Goal: Navigation & Orientation: Find specific page/section

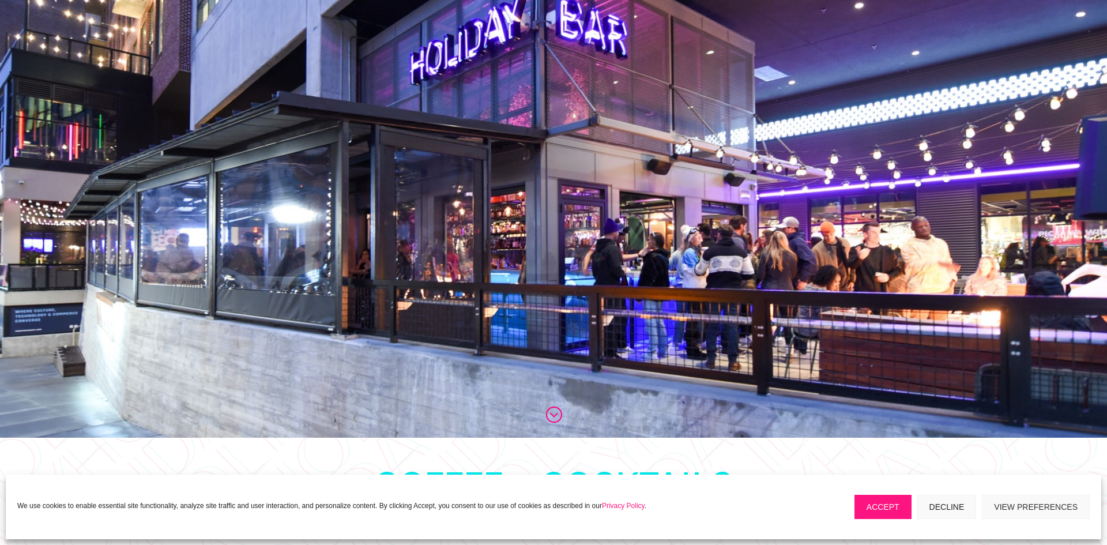
scroll to position [110, 0]
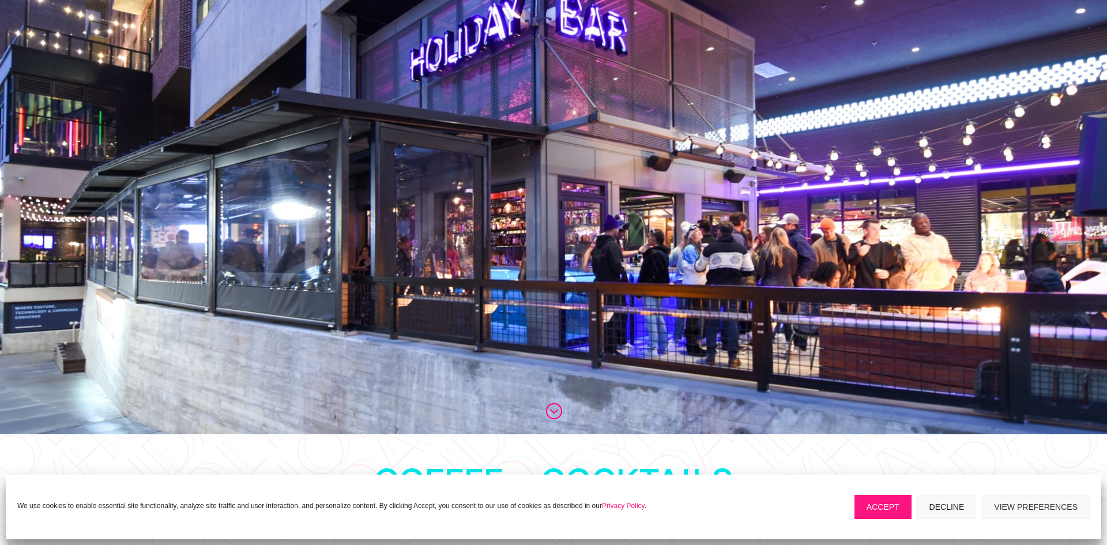
click at [882, 502] on button "Accept" at bounding box center [883, 507] width 57 height 24
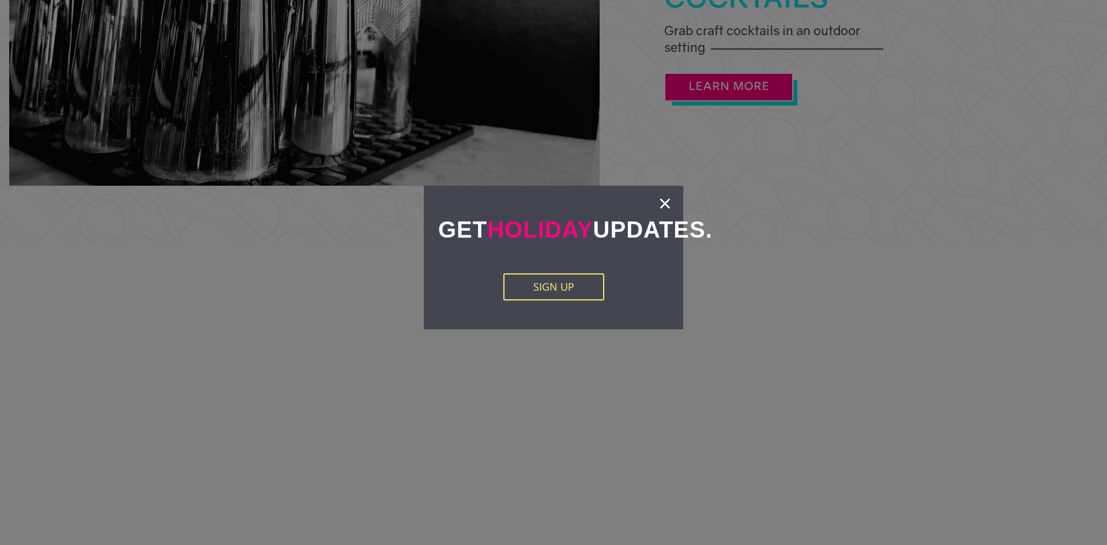
scroll to position [1503, 0]
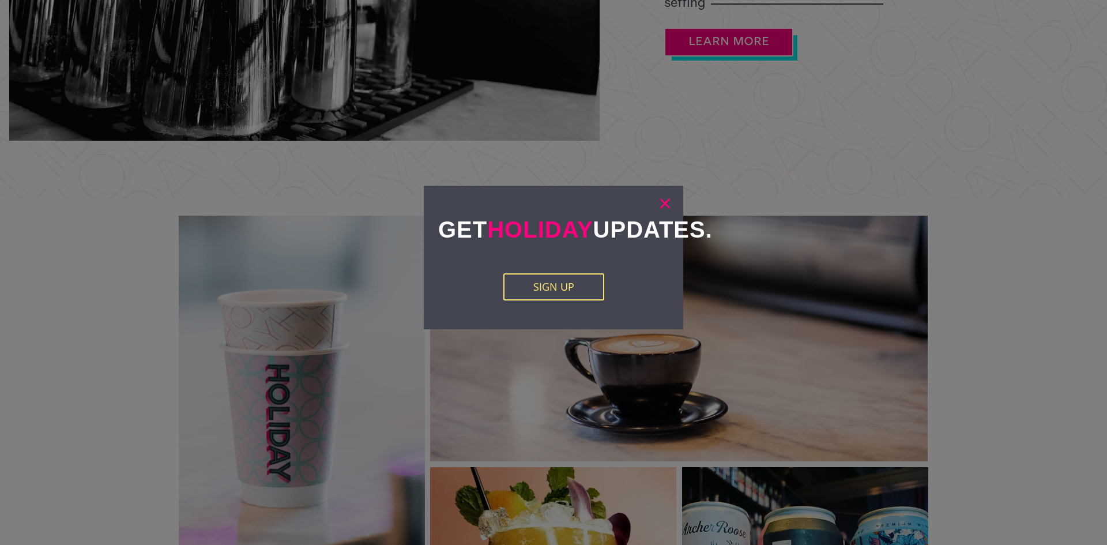
click at [664, 201] on link "×" at bounding box center [665, 203] width 13 height 12
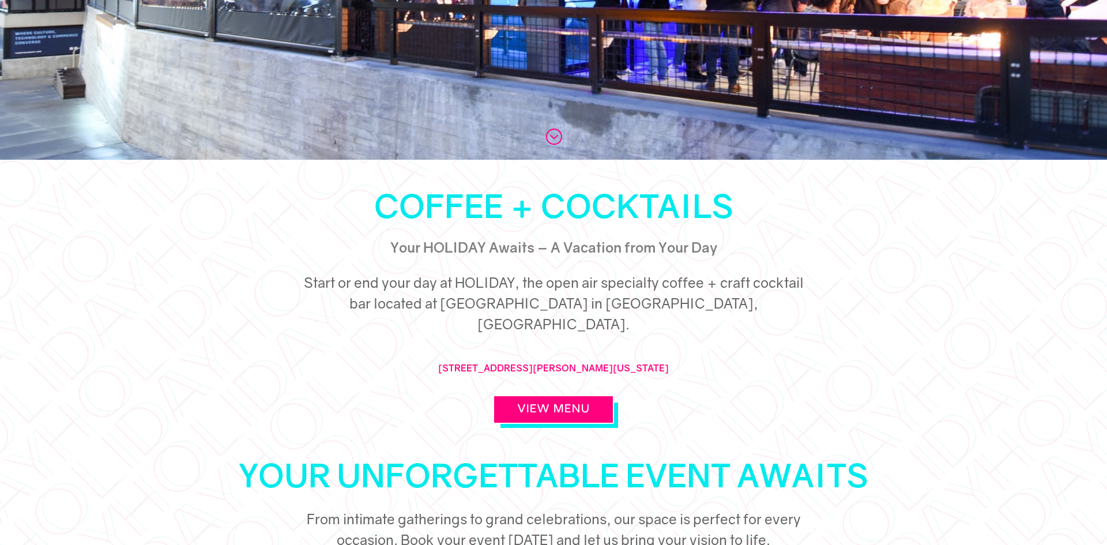
scroll to position [405, 0]
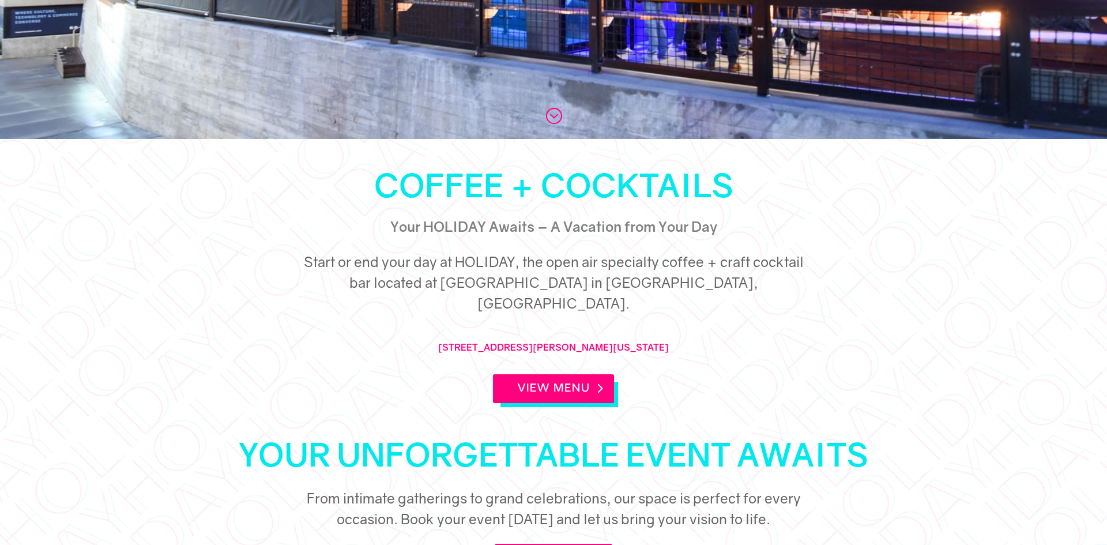
click at [555, 374] on link "View Menu" at bounding box center [553, 388] width 121 height 29
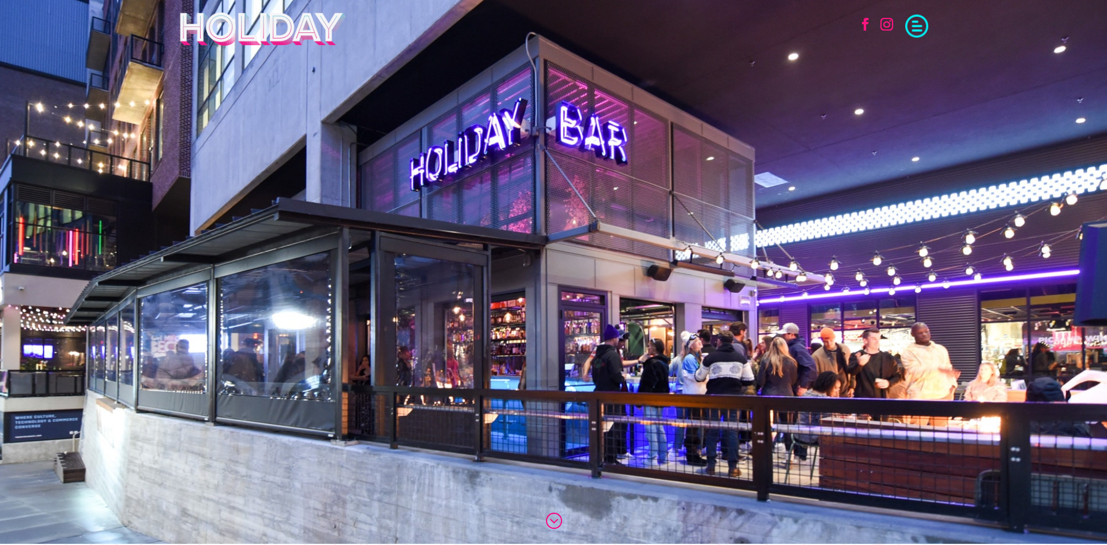
click at [917, 25] on span at bounding box center [916, 24] width 23 height 23
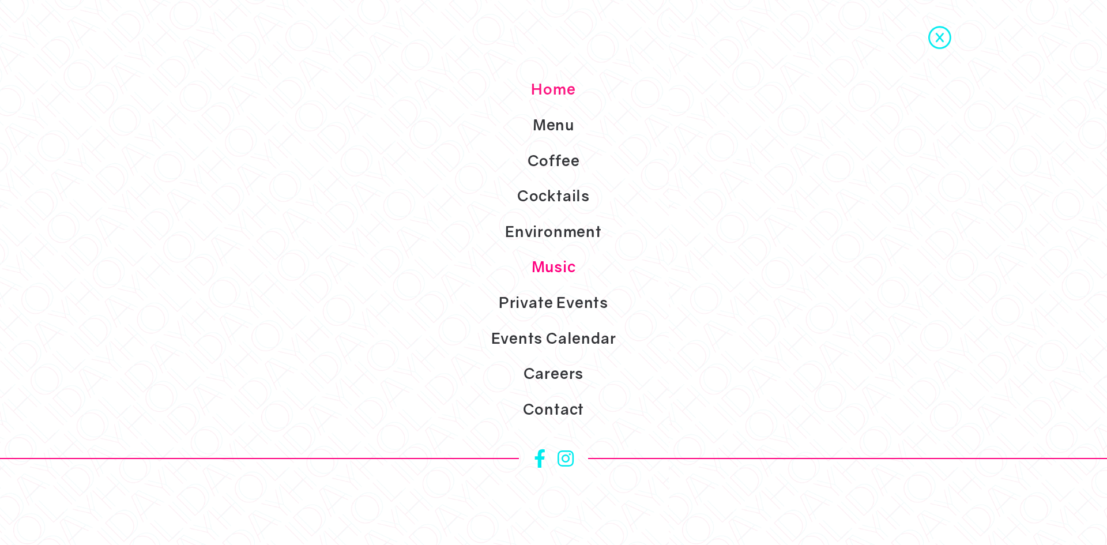
click at [551, 273] on link "Music" at bounding box center [553, 267] width 1107 height 36
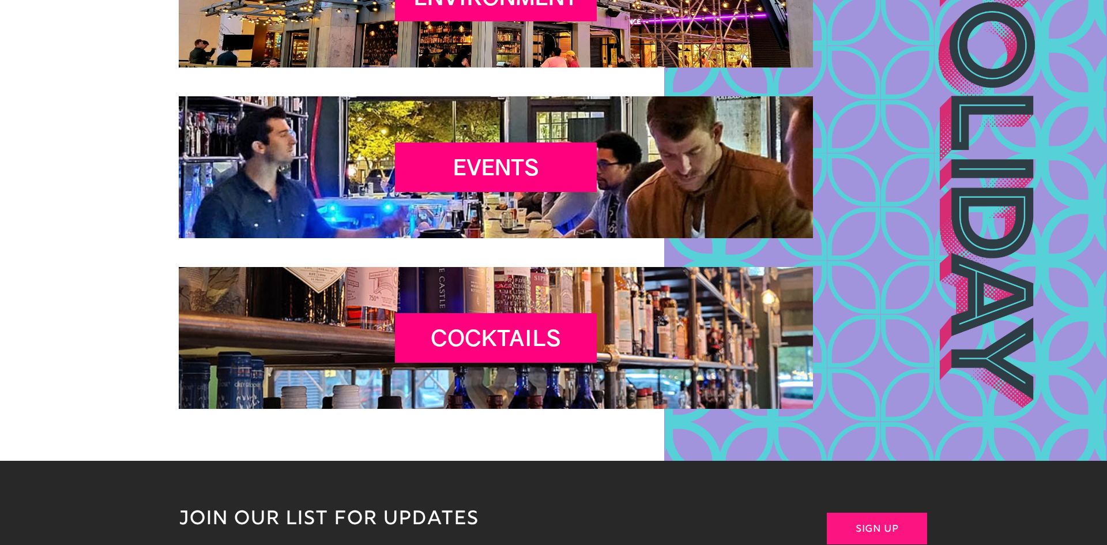
scroll to position [1789, 0]
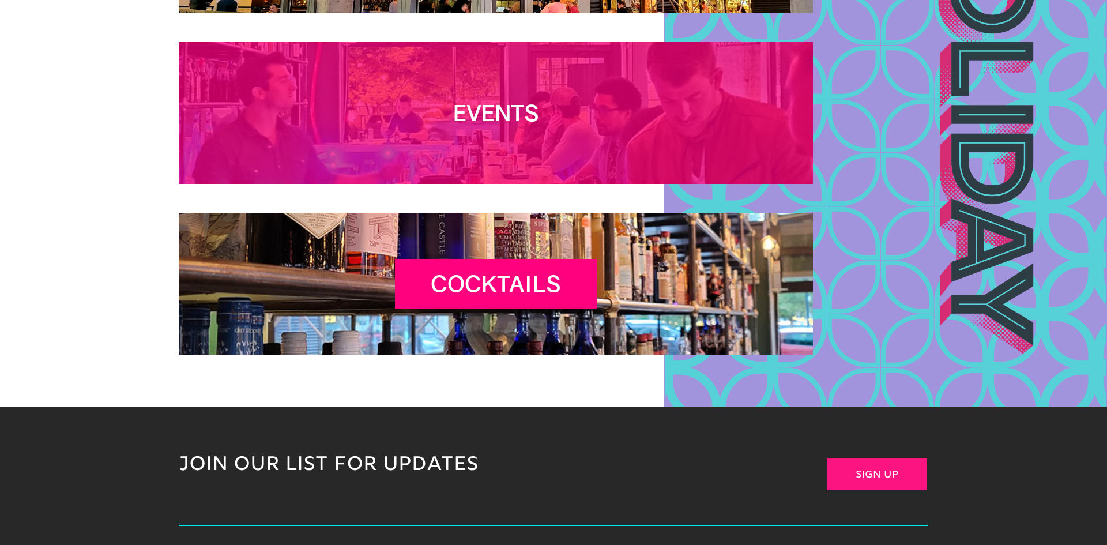
click at [553, 118] on h2 "Events" at bounding box center [496, 116] width 202 height 32
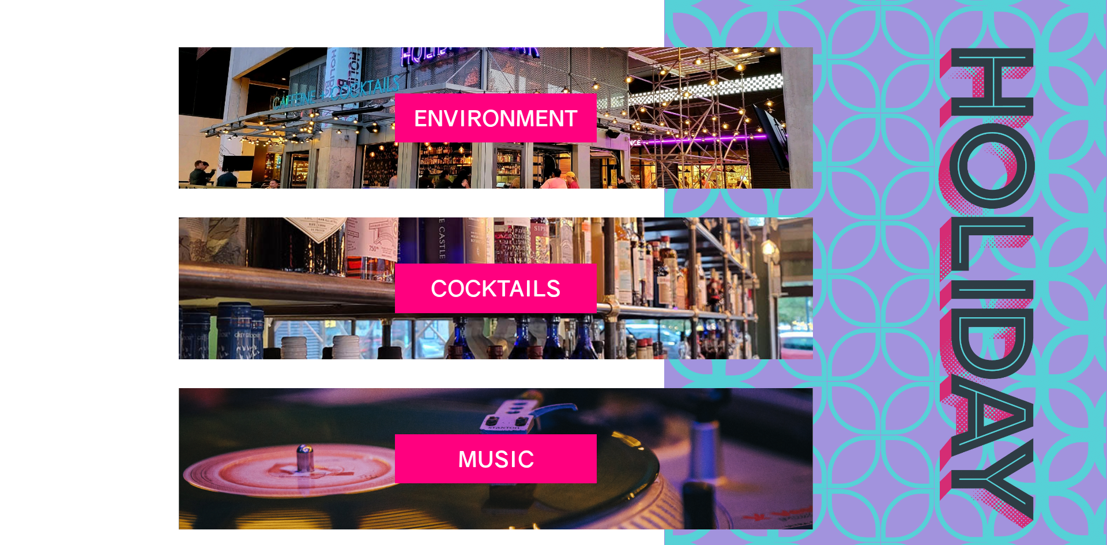
scroll to position [4867, 0]
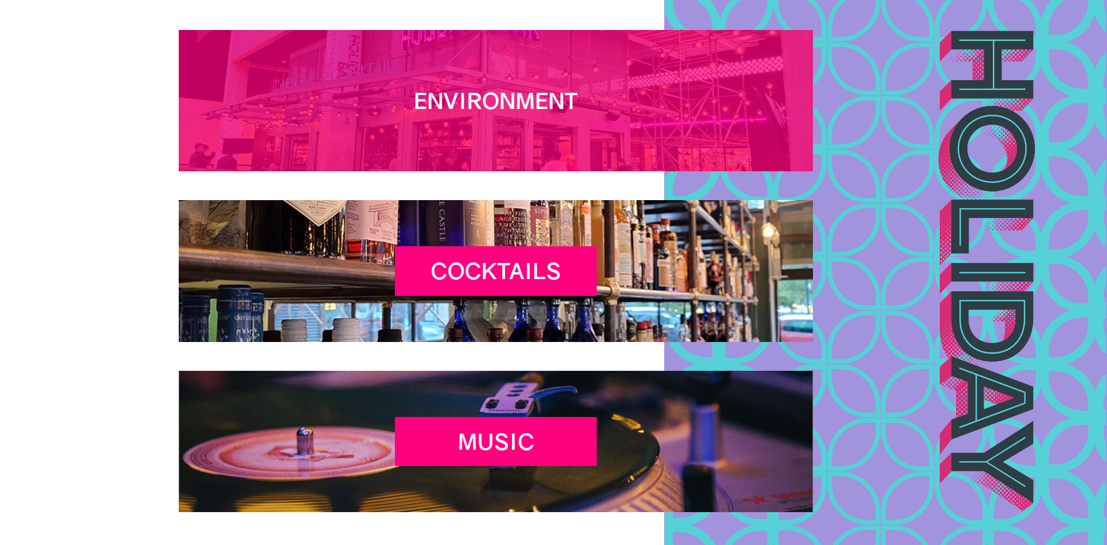
click at [521, 101] on h2 "Environment" at bounding box center [496, 104] width 202 height 32
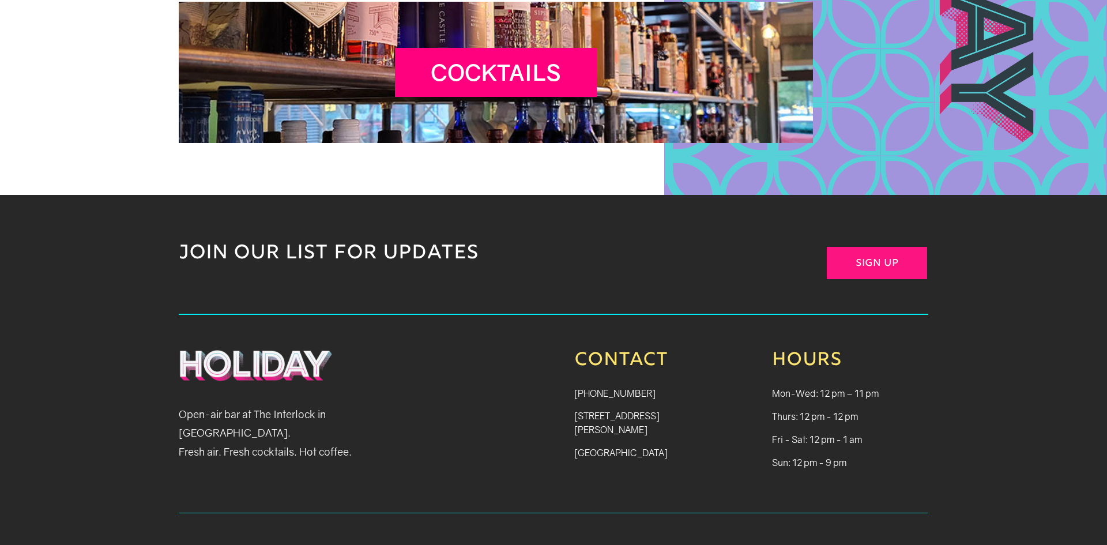
scroll to position [2865, 0]
